Goal: Transaction & Acquisition: Book appointment/travel/reservation

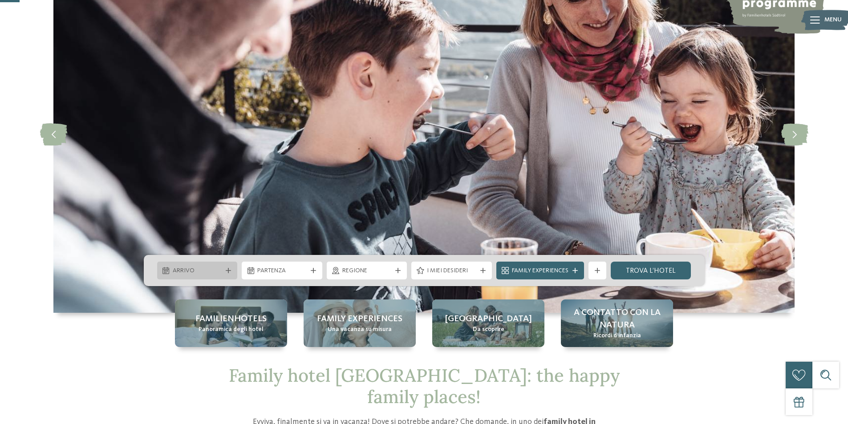
click at [210, 274] on span "Arrivo" at bounding box center [197, 271] width 49 height 9
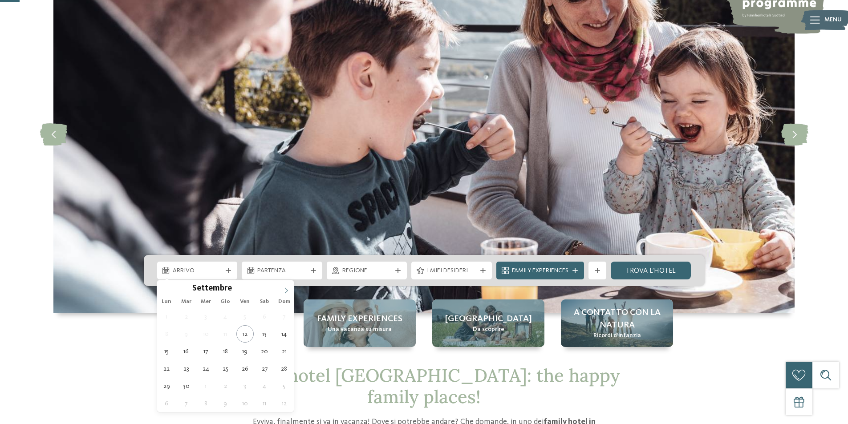
click at [285, 290] on icon at bounding box center [286, 291] width 6 height 6
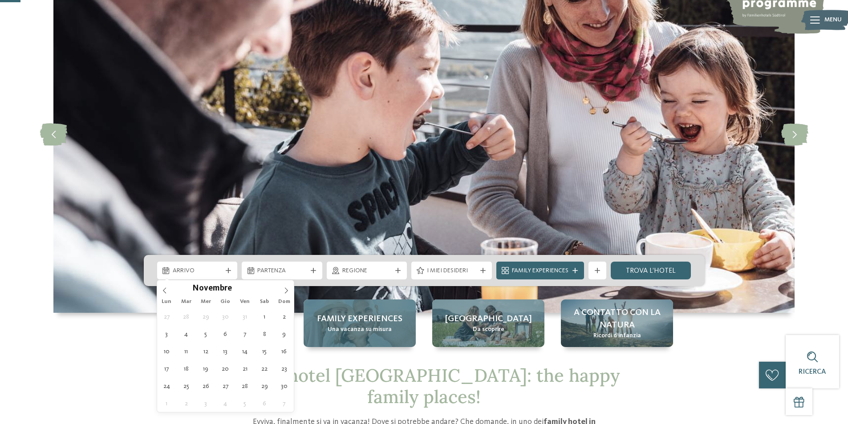
scroll to position [134, 0]
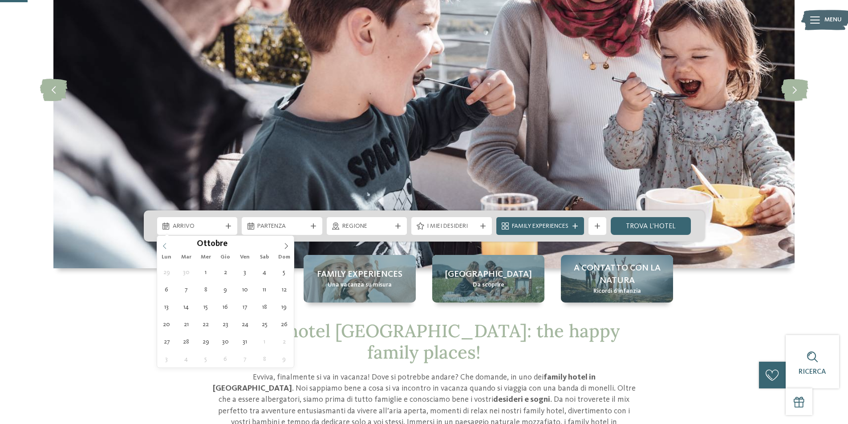
click at [162, 247] on icon at bounding box center [165, 246] width 6 height 6
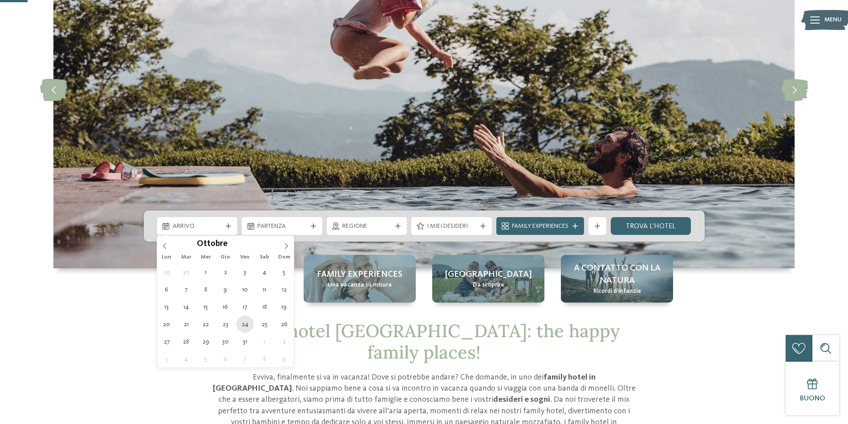
type div "24.10.2025"
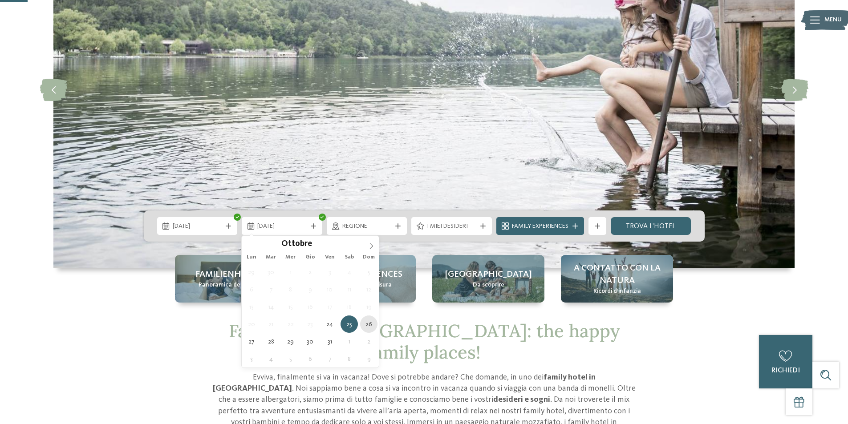
type div "26.10.2025"
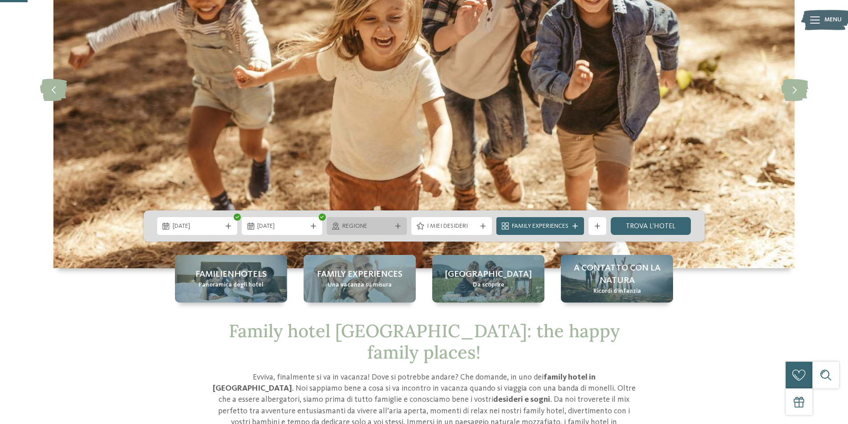
click at [399, 226] on icon at bounding box center [397, 226] width 5 height 5
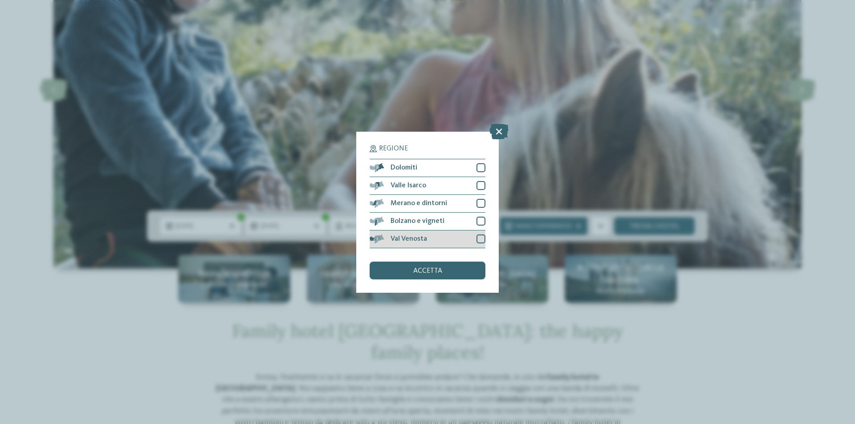
click at [482, 240] on div at bounding box center [480, 239] width 9 height 9
click at [480, 222] on div at bounding box center [480, 221] width 9 height 9
click at [481, 199] on div "Merano e dintorni" at bounding box center [428, 204] width 116 height 18
click at [480, 187] on div at bounding box center [480, 185] width 9 height 9
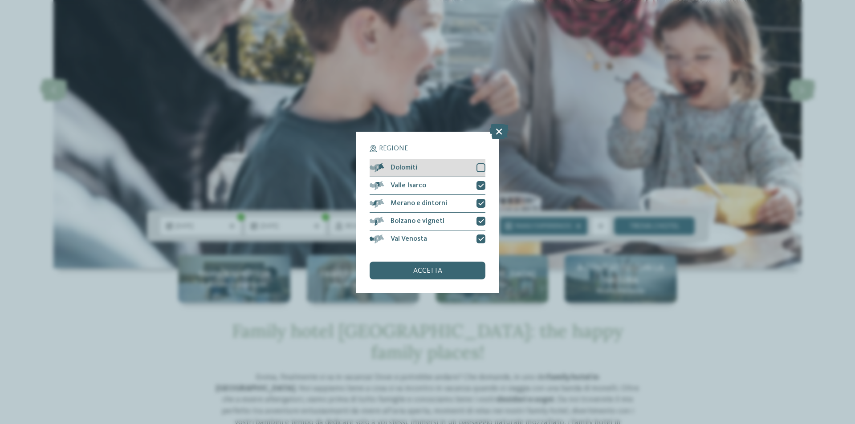
click at [479, 168] on div at bounding box center [480, 167] width 9 height 9
click at [435, 269] on span "accetta" at bounding box center [427, 271] width 29 height 7
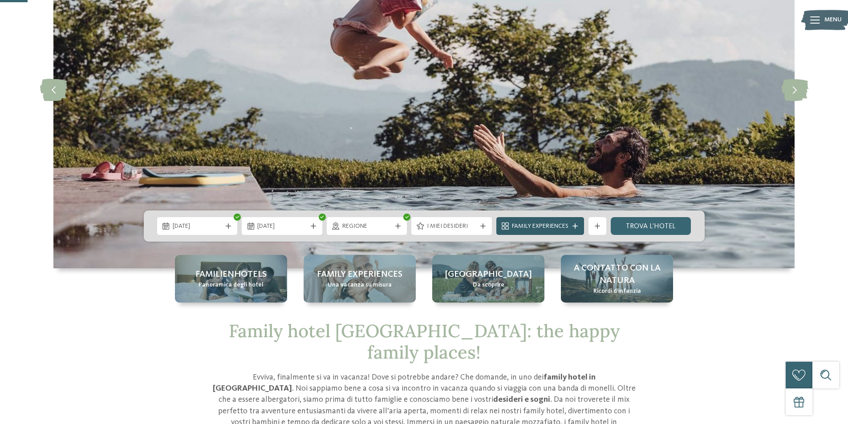
click at [575, 221] on div "Family Experiences" at bounding box center [540, 226] width 88 height 18
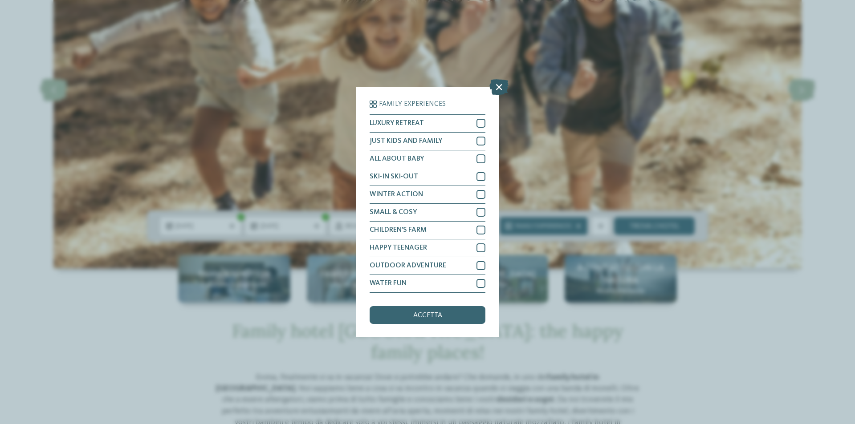
click at [502, 89] on icon at bounding box center [498, 87] width 19 height 16
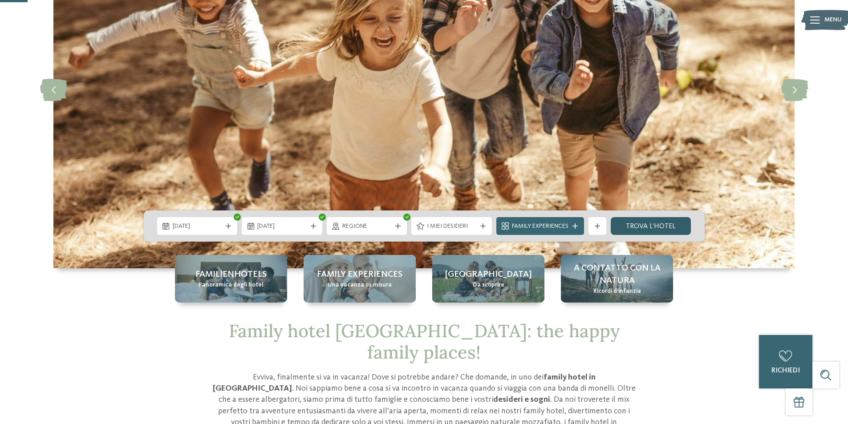
click at [645, 225] on link "trova l’hotel" at bounding box center [651, 226] width 81 height 18
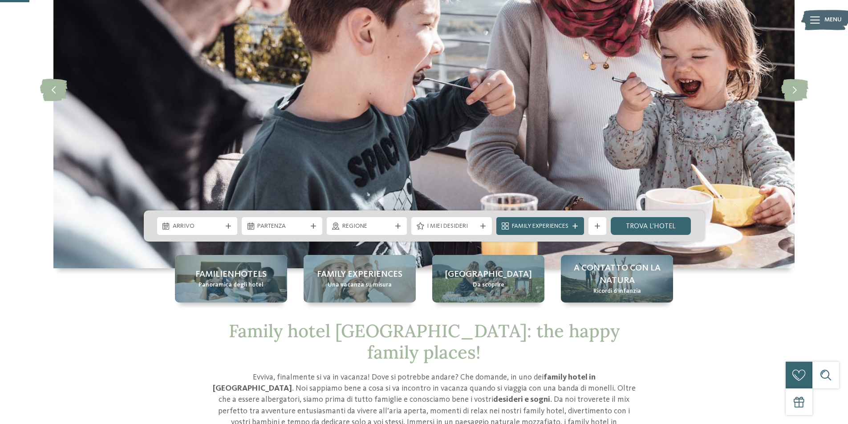
scroll to position [267, 0]
